Goal: Task Accomplishment & Management: Manage account settings

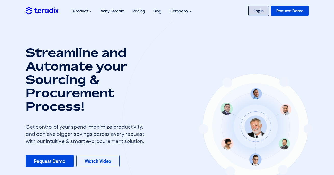
click at [258, 13] on link "Login" at bounding box center [259, 11] width 21 height 10
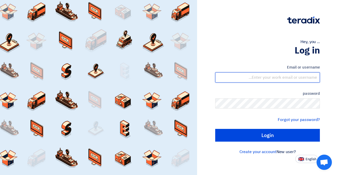
click at [267, 79] on input "text" at bounding box center [267, 78] width 105 height 10
type input "john.dejose@cenomi.com"
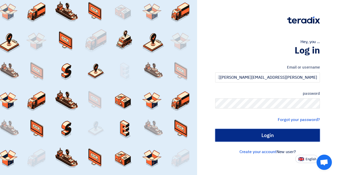
click at [266, 131] on input "Login" at bounding box center [267, 135] width 105 height 13
type input "Sign in"
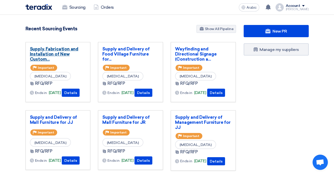
click at [53, 49] on font "Supply, Fabrication and Installation of New Custom..." at bounding box center [54, 53] width 49 height 15
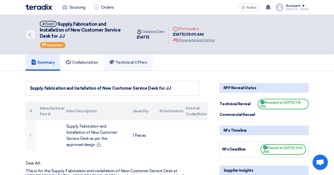
click at [135, 64] on font "Technical Offers" at bounding box center [131, 62] width 32 height 5
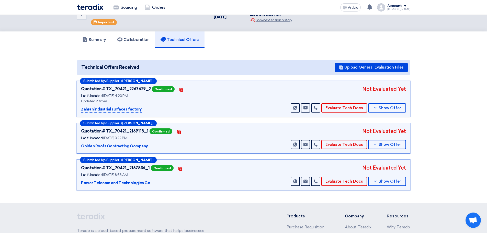
scroll to position [26, 0]
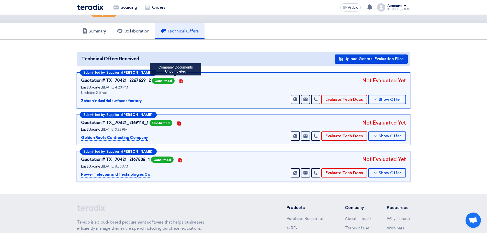
click at [179, 82] on icon "Contacts" at bounding box center [181, 81] width 4 height 4
click at [179, 81] on icon "Contacts" at bounding box center [181, 81] width 4 height 4
click at [134, 101] on font "Zahran industrial surfaces factory" at bounding box center [111, 100] width 61 height 5
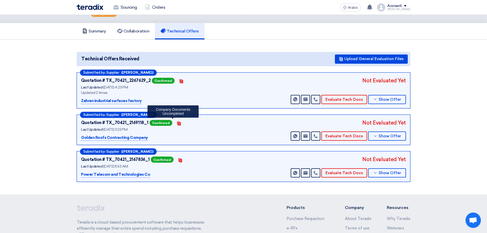
click at [177, 123] on use at bounding box center [179, 123] width 4 height 4
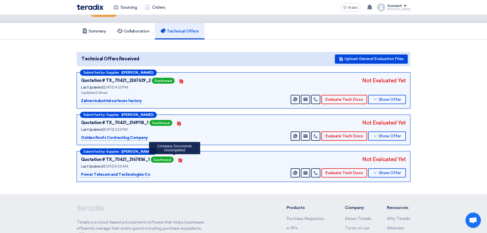
click at [178, 160] on use at bounding box center [180, 160] width 4 height 4
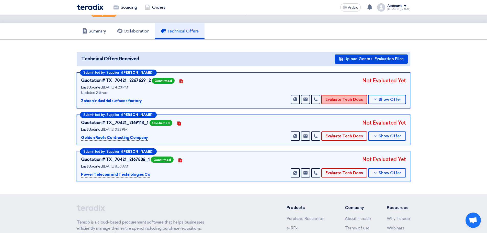
click at [335, 102] on button "Evaluate Tech Docs" at bounding box center [344, 99] width 46 height 9
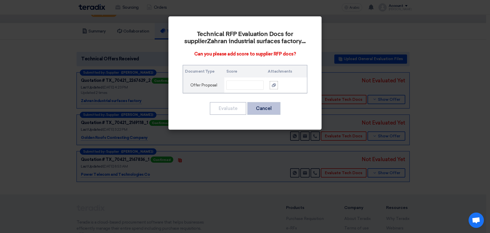
click at [256, 105] on button "Cancel" at bounding box center [264, 108] width 33 height 13
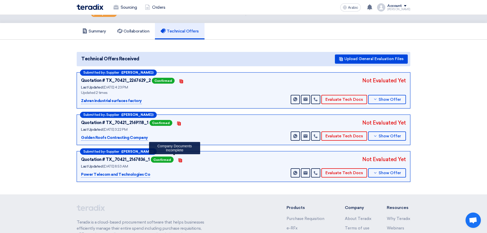
click at [178, 160] on use at bounding box center [180, 160] width 4 height 4
click at [111, 174] on font "Power Telecom and Technologies Co" at bounding box center [115, 174] width 69 height 5
click at [118, 101] on font "Zahran industrial surfaces factory" at bounding box center [111, 100] width 61 height 5
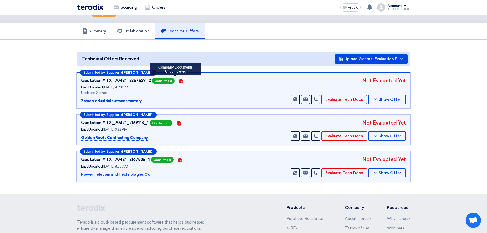
click at [179, 81] on use at bounding box center [181, 81] width 4 height 4
click at [94, 32] on font "Summary" at bounding box center [97, 31] width 18 height 5
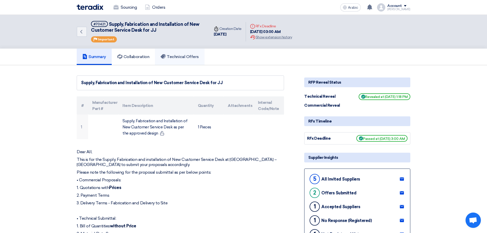
click at [177, 54] on font "Technical Offers" at bounding box center [183, 56] width 32 height 5
